Goal: Task Accomplishment & Management: Use online tool/utility

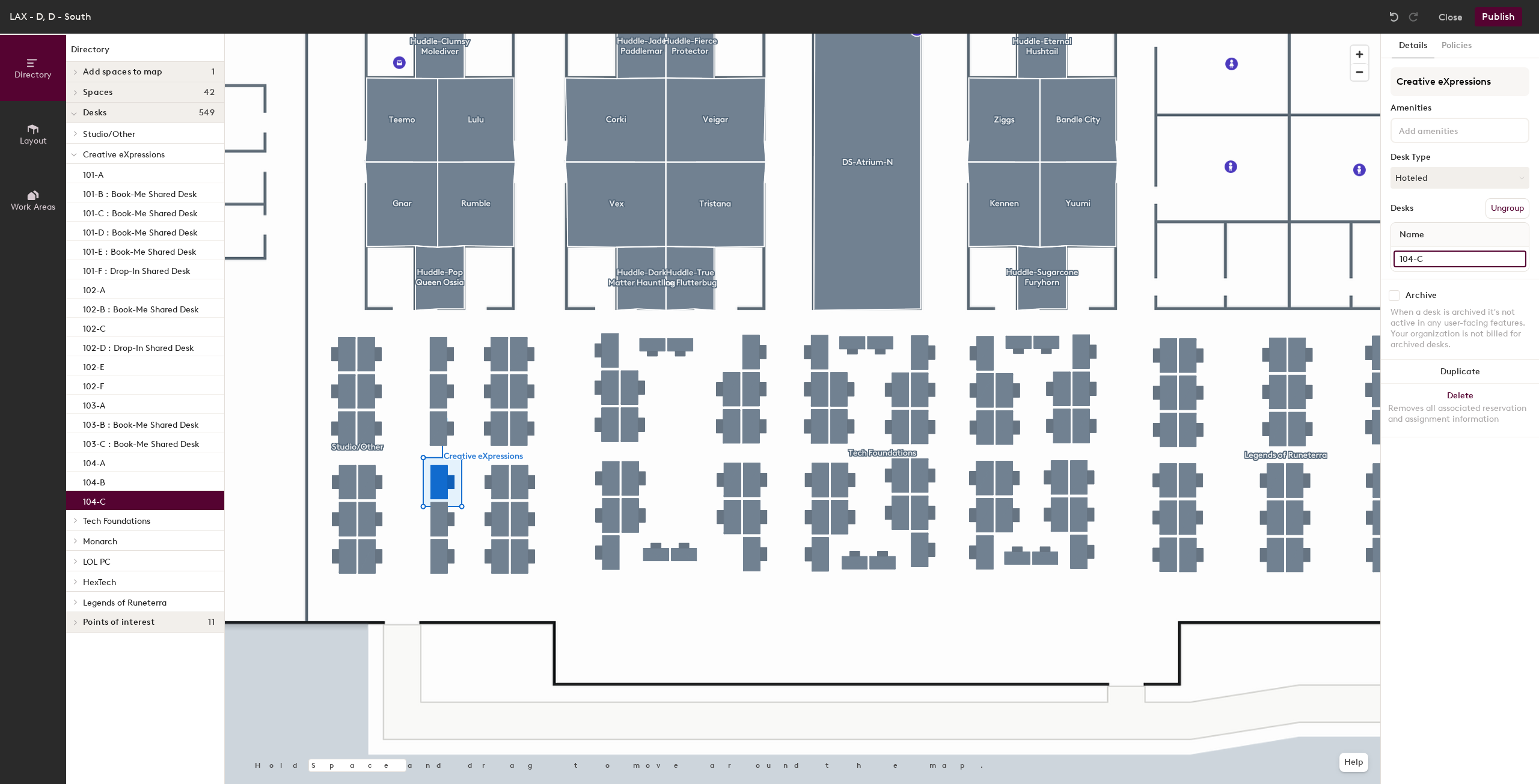
click at [1476, 256] on input "104-C" at bounding box center [1459, 258] width 133 height 17
click at [1479, 256] on input "104-C" at bounding box center [1459, 258] width 133 height 17
type input "104-C: Drop-In Shared Desk"
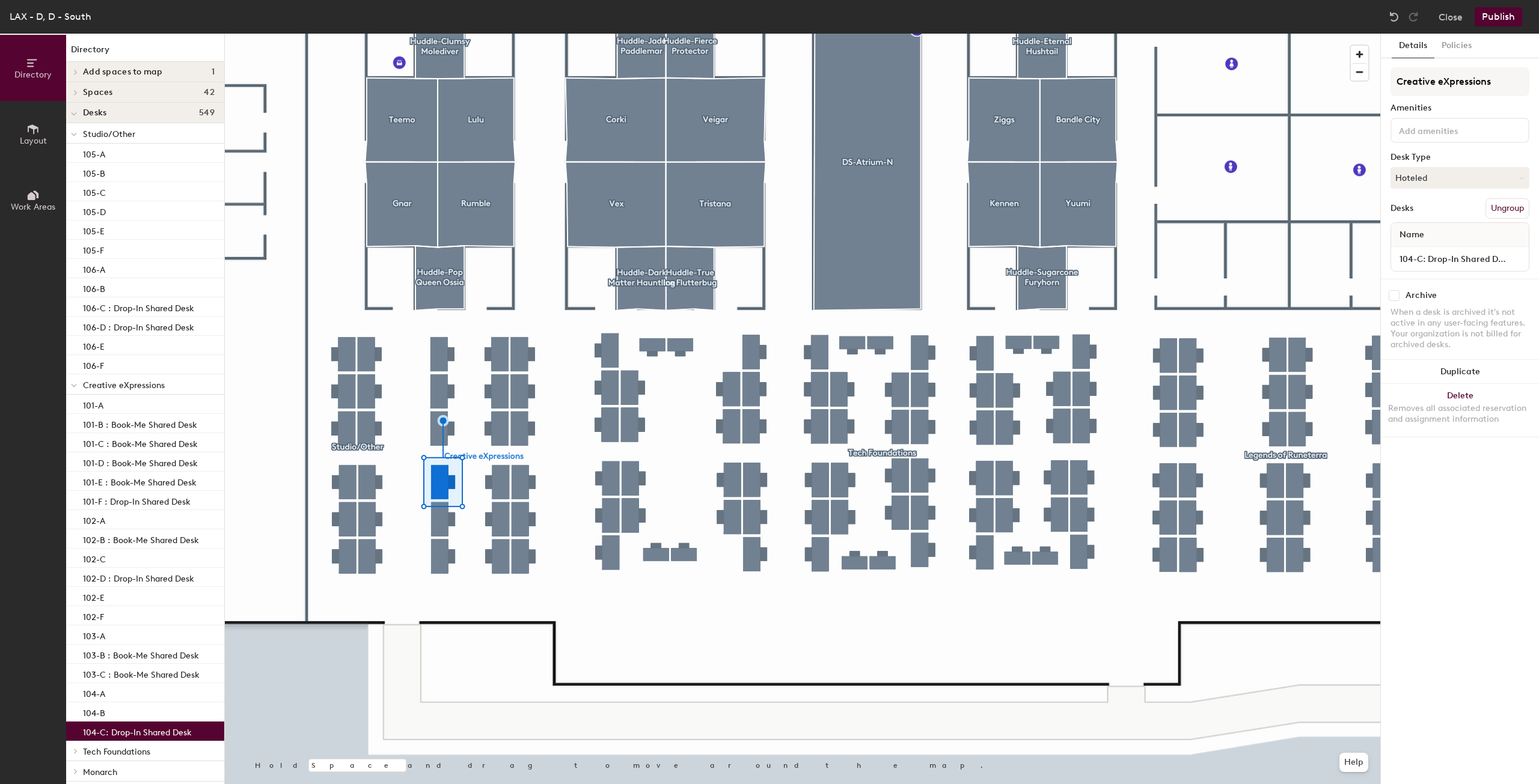
click at [1484, 22] on button "Publish" at bounding box center [1498, 17] width 48 height 19
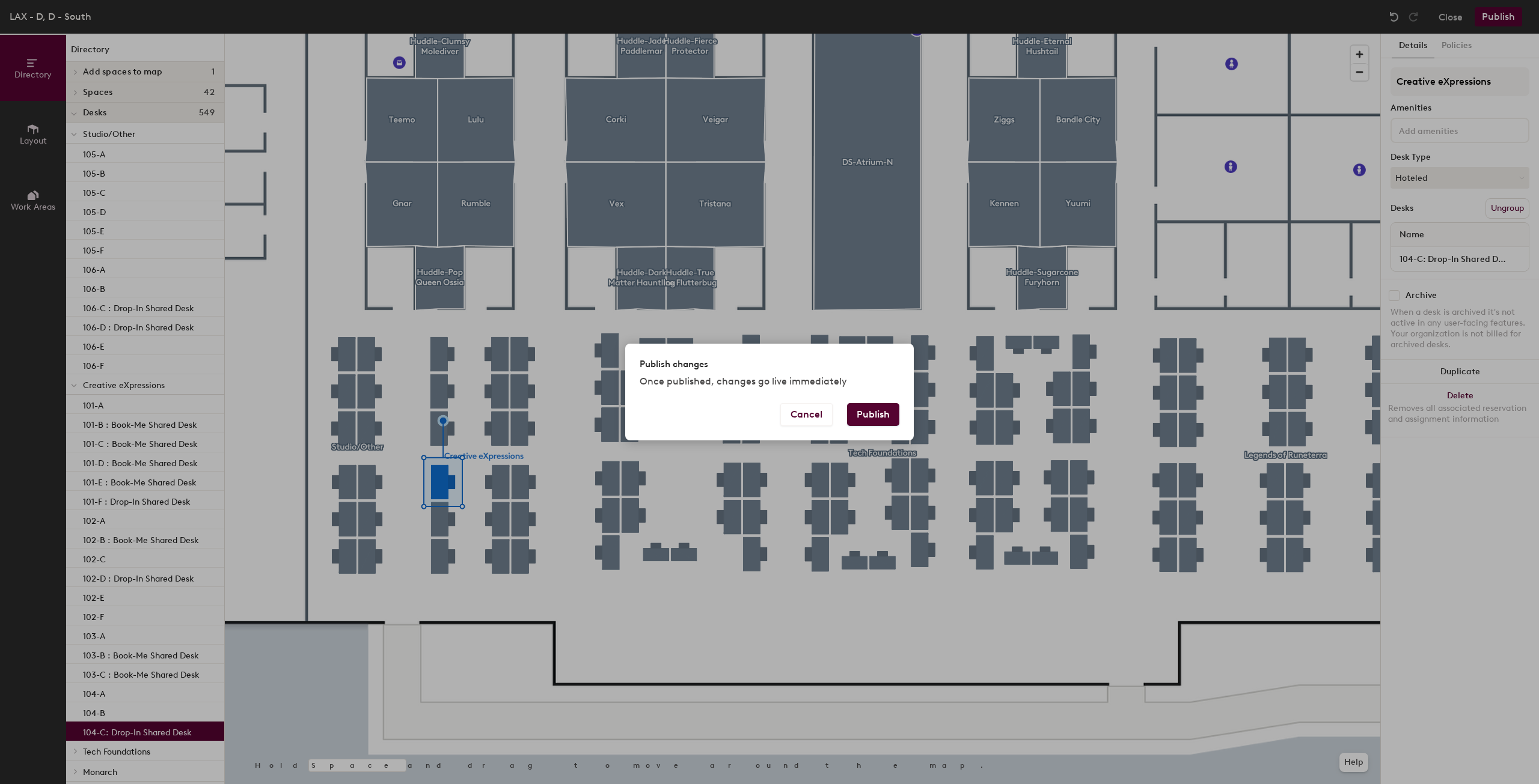
click at [882, 423] on button "Publish" at bounding box center [873, 414] width 52 height 23
